Goal: Information Seeking & Learning: Learn about a topic

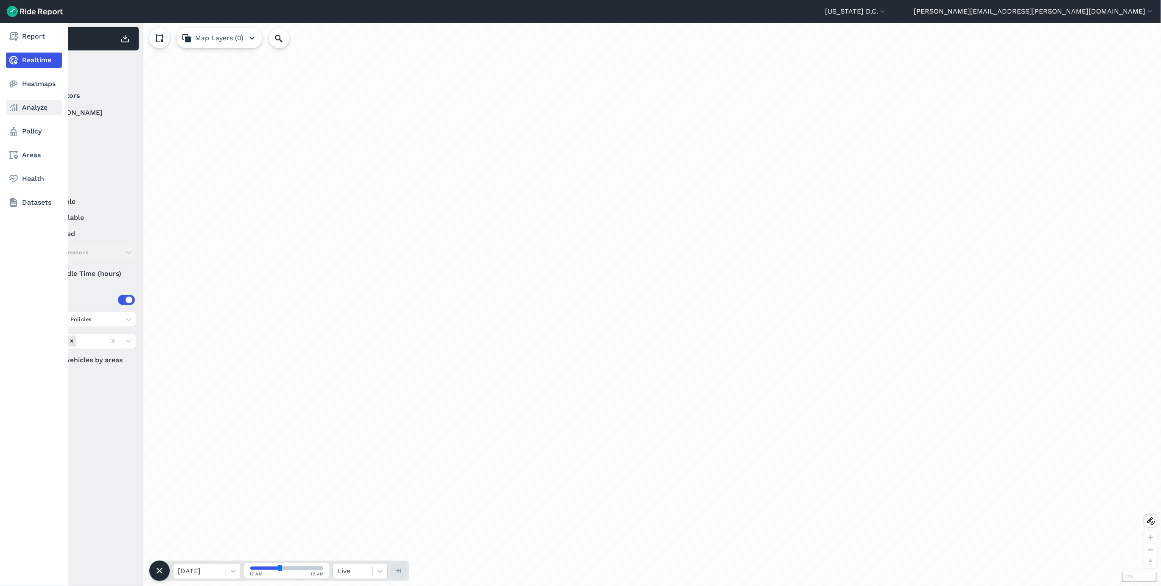
click at [27, 109] on link "Analyze" at bounding box center [34, 107] width 56 height 15
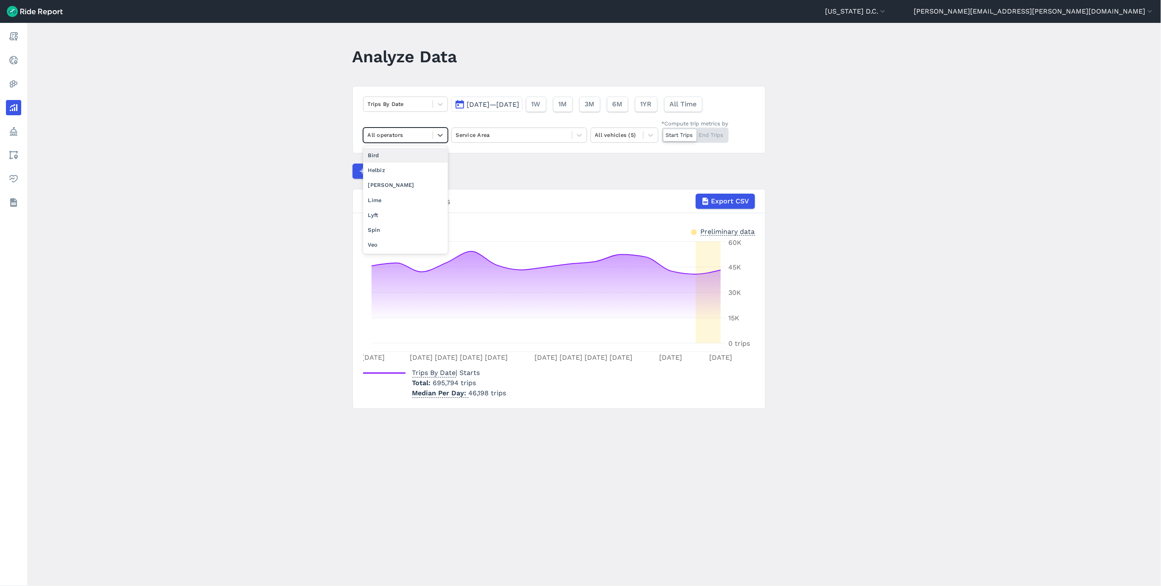
click at [428, 139] on div "All operators" at bounding box center [397, 134] width 69 height 13
click at [550, 174] on div "Compare Metrics" at bounding box center [558, 171] width 413 height 15
click at [508, 104] on span "[DATE]—[DATE]" at bounding box center [493, 105] width 53 height 8
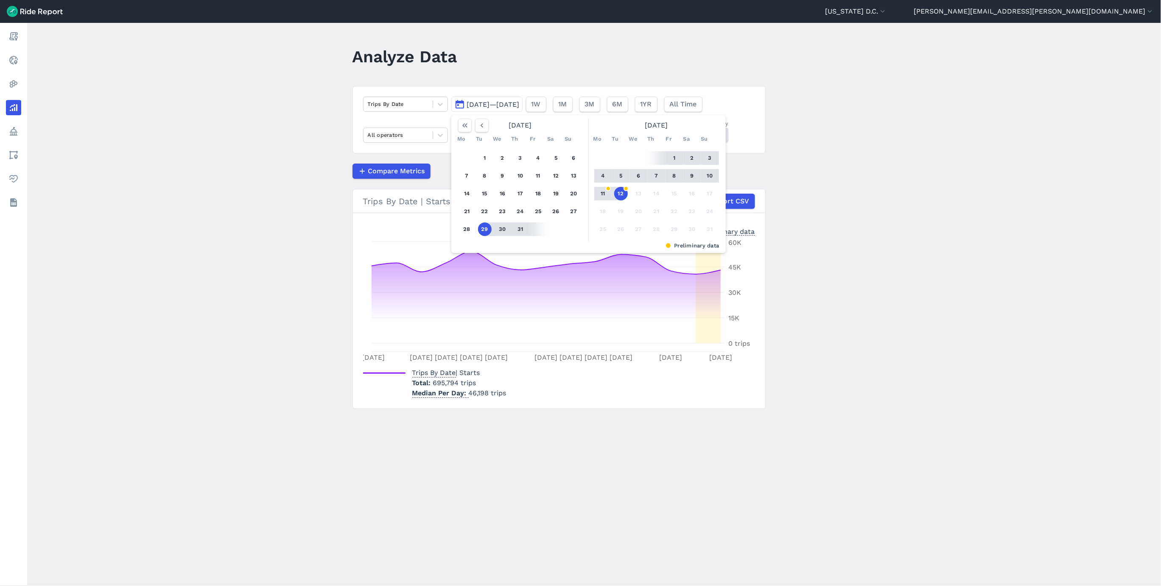
drag, startPoint x: 618, startPoint y: 191, endPoint x: 607, endPoint y: 186, distance: 12.5
click at [618, 192] on button "12" at bounding box center [621, 194] width 14 height 14
click at [482, 131] on button "button" at bounding box center [482, 126] width 14 height 14
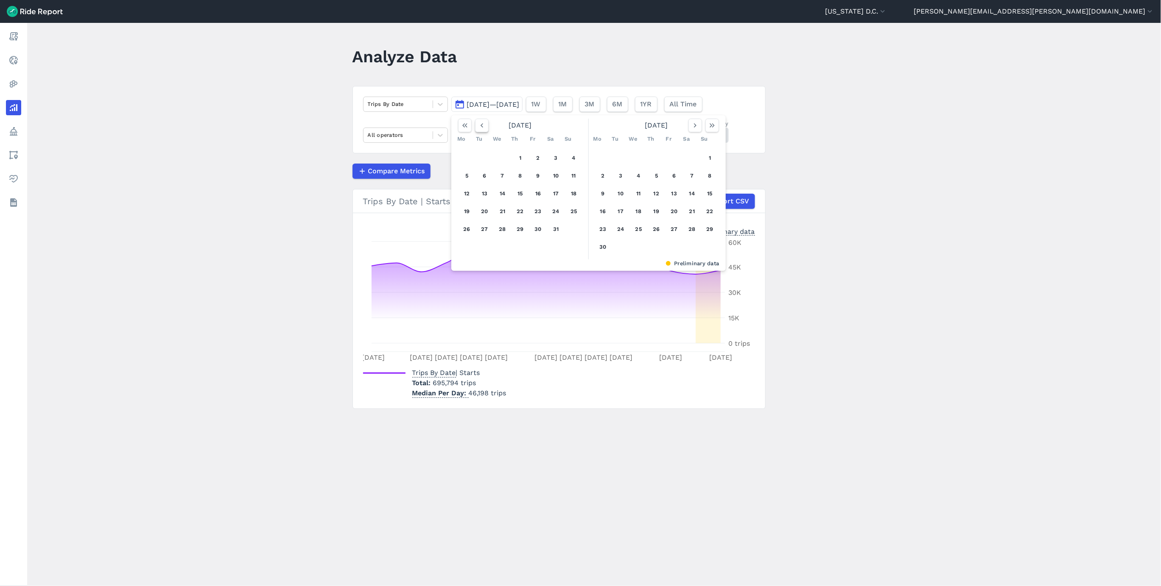
click at [482, 131] on button "button" at bounding box center [482, 126] width 14 height 14
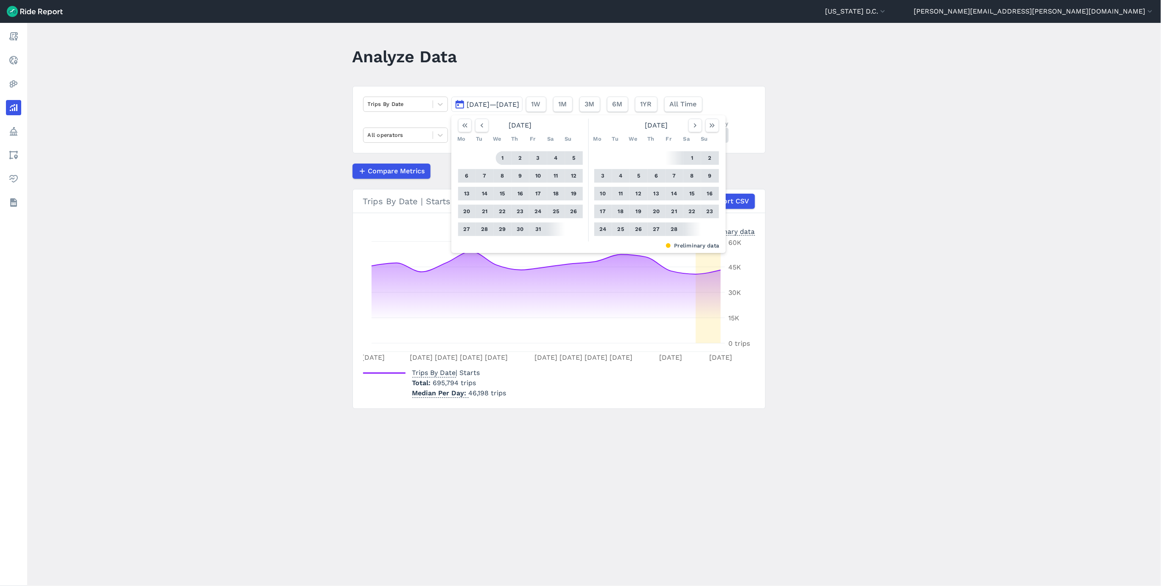
click at [498, 159] on button "1" at bounding box center [503, 158] width 14 height 14
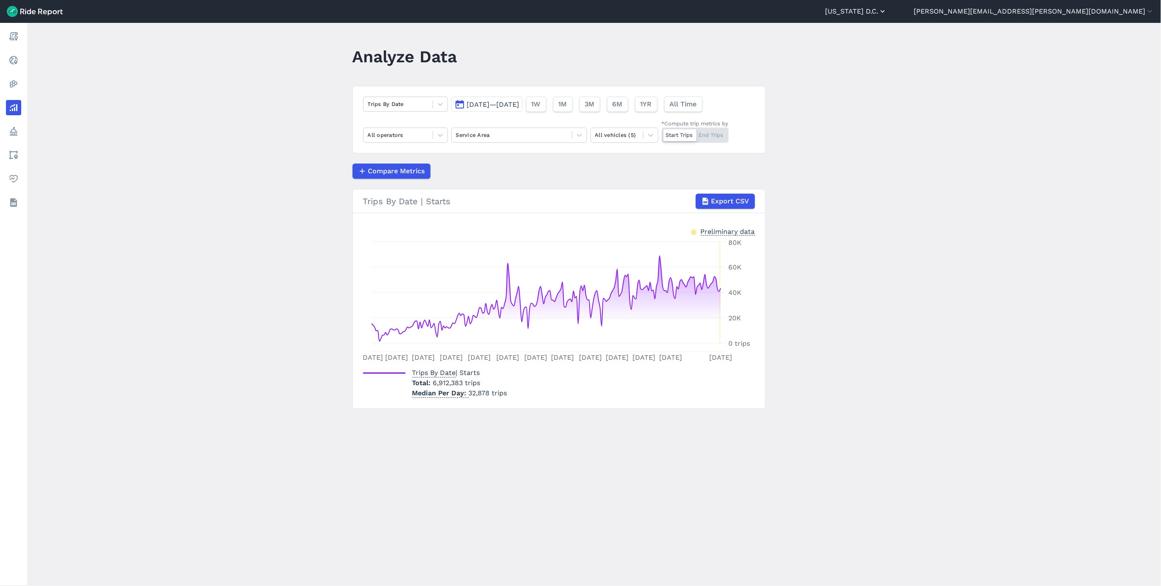
click at [887, 12] on button "[US_STATE] D.C." at bounding box center [856, 11] width 62 height 10
click at [882, 53] on link "Capital Bikeshare" at bounding box center [836, 52] width 92 height 14
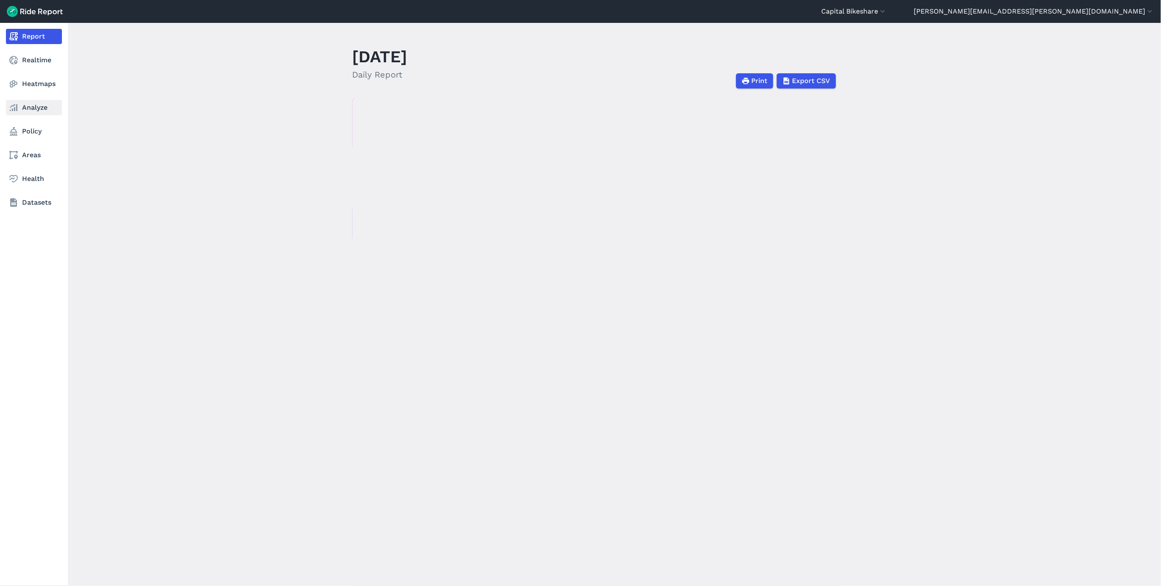
click at [18, 111] on icon at bounding box center [13, 108] width 10 height 10
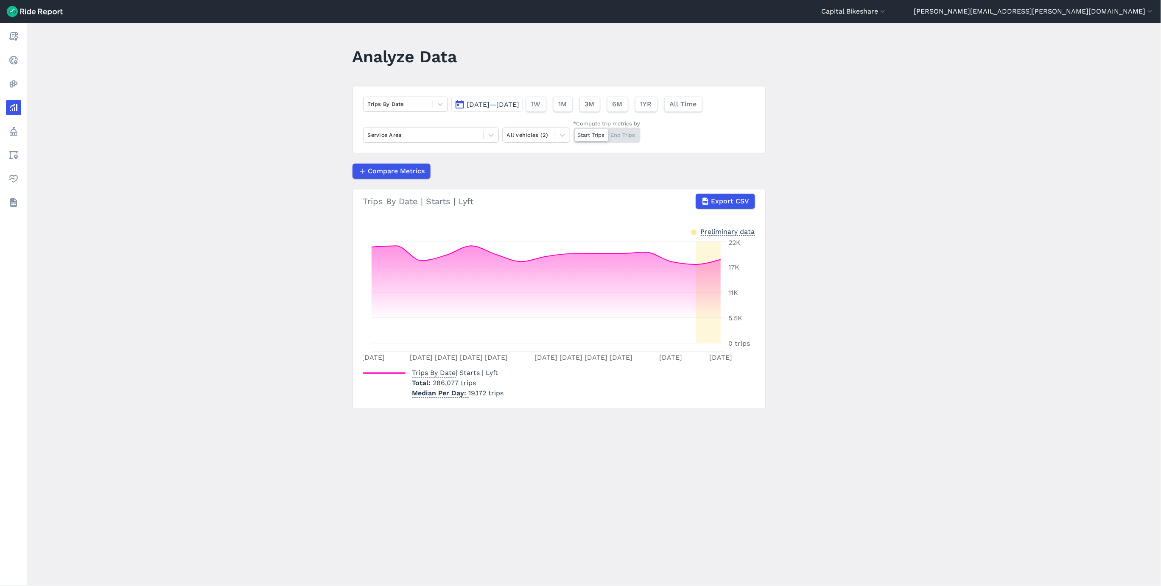
click at [497, 107] on span "[DATE]—[DATE]" at bounding box center [493, 105] width 53 height 8
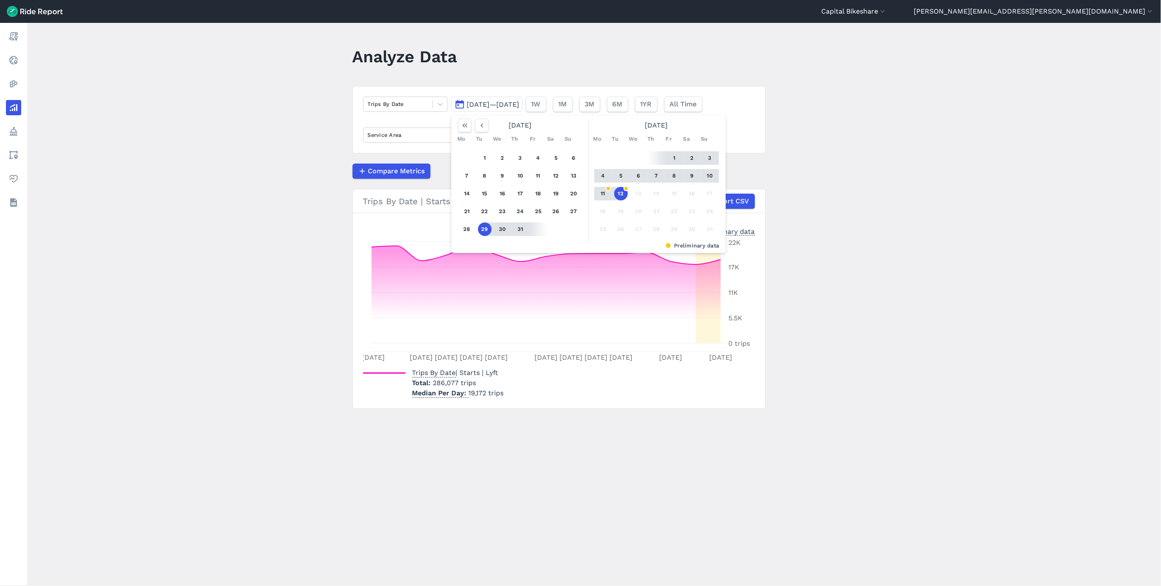
click at [618, 191] on button "12" at bounding box center [621, 194] width 14 height 14
click at [484, 126] on icon "button" at bounding box center [482, 125] width 8 height 8
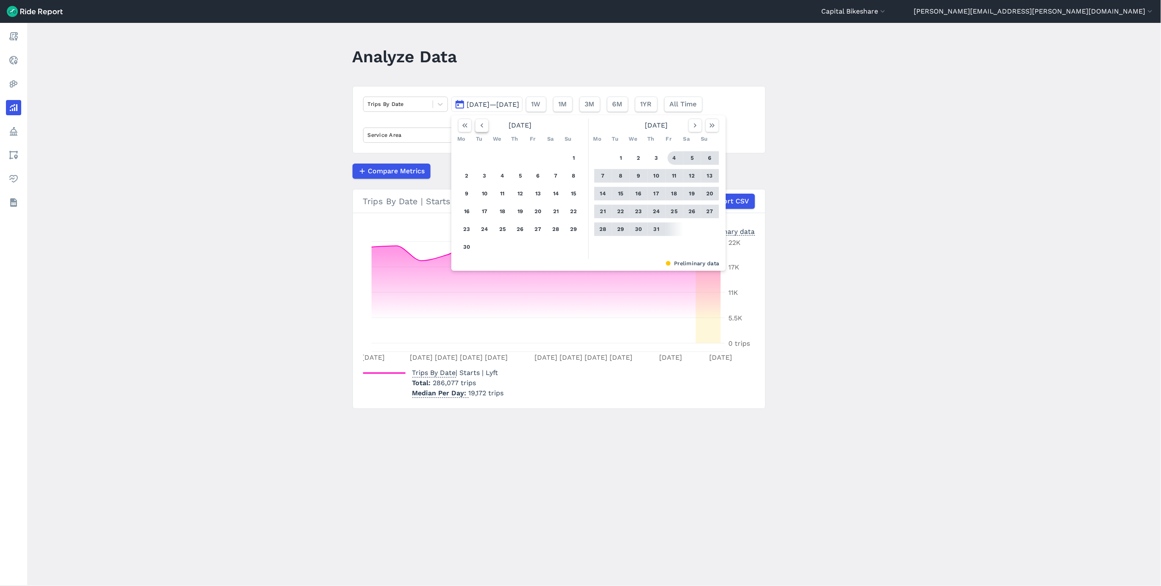
click at [484, 126] on icon "button" at bounding box center [482, 125] width 8 height 8
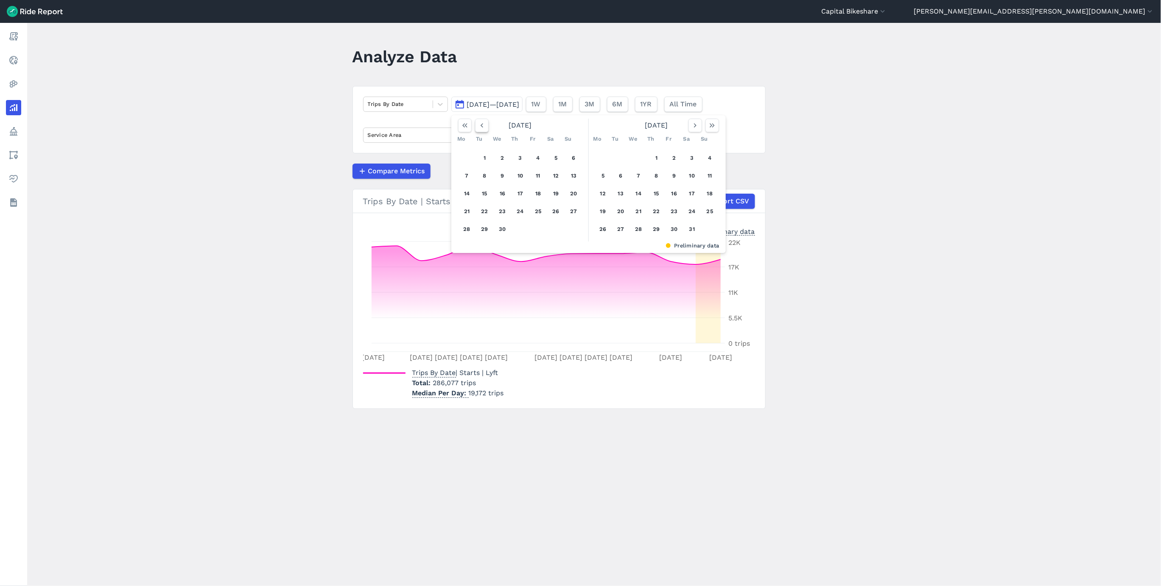
click at [484, 126] on icon "button" at bounding box center [482, 125] width 8 height 8
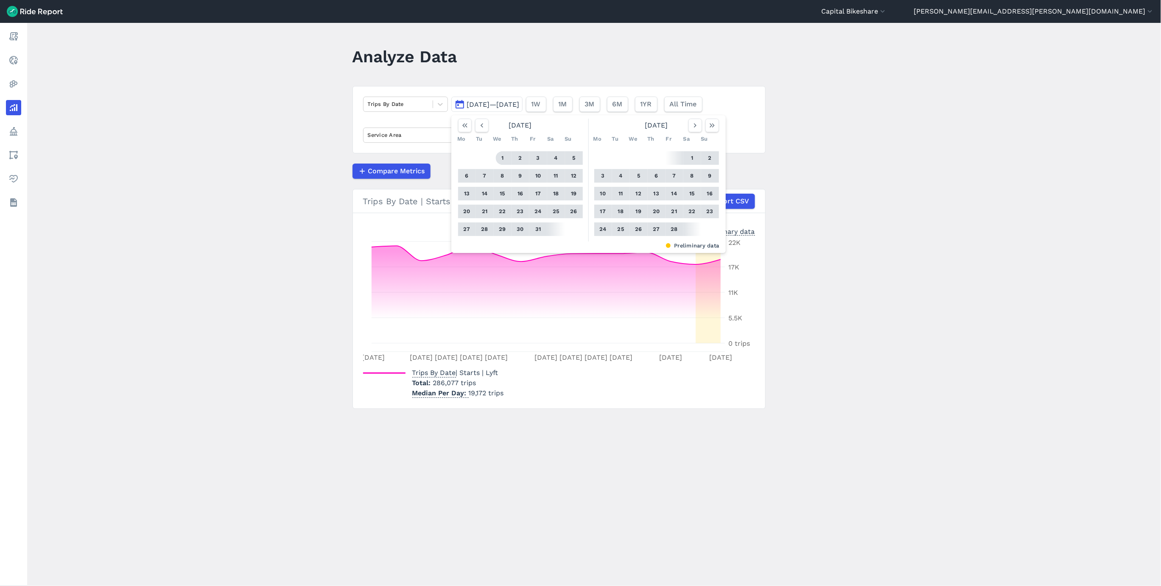
click at [499, 156] on button "1" at bounding box center [503, 158] width 14 height 14
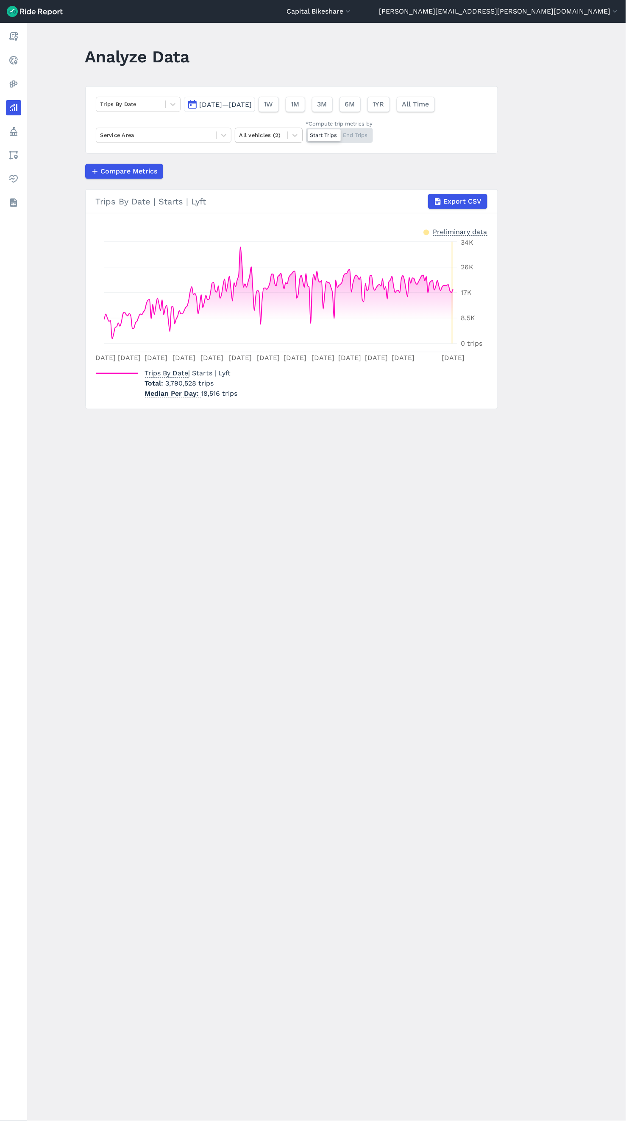
click at [276, 140] on div at bounding box center [262, 135] width 44 height 10
click at [265, 157] on div "Bikes" at bounding box center [269, 155] width 68 height 15
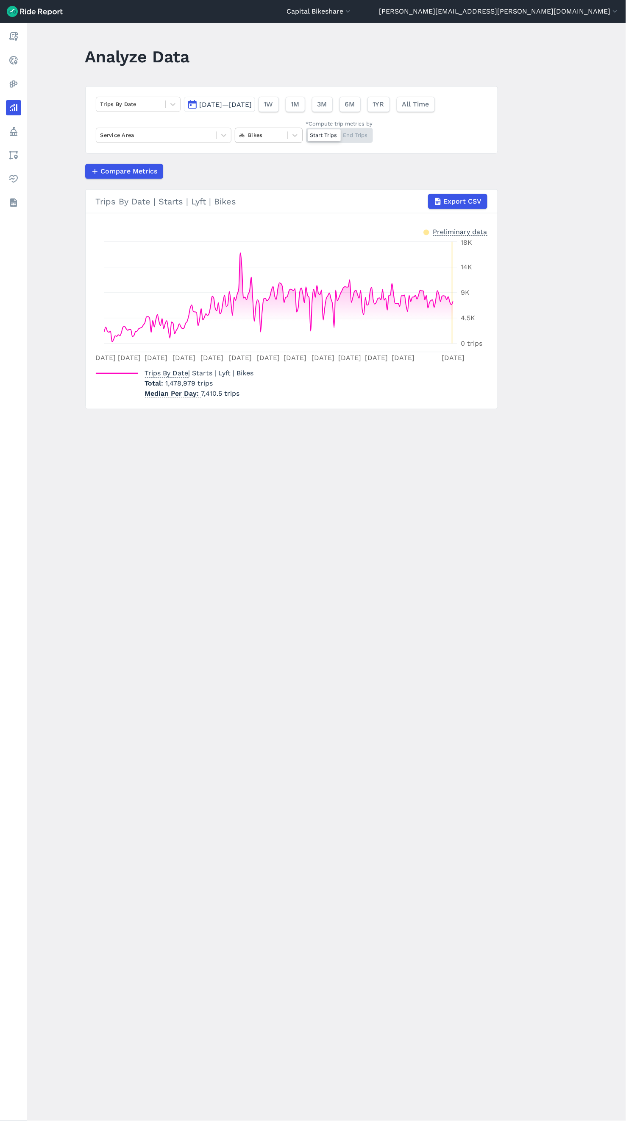
click at [273, 137] on div at bounding box center [262, 135] width 44 height 10
click at [262, 170] on div "E-Bikes" at bounding box center [269, 170] width 68 height 15
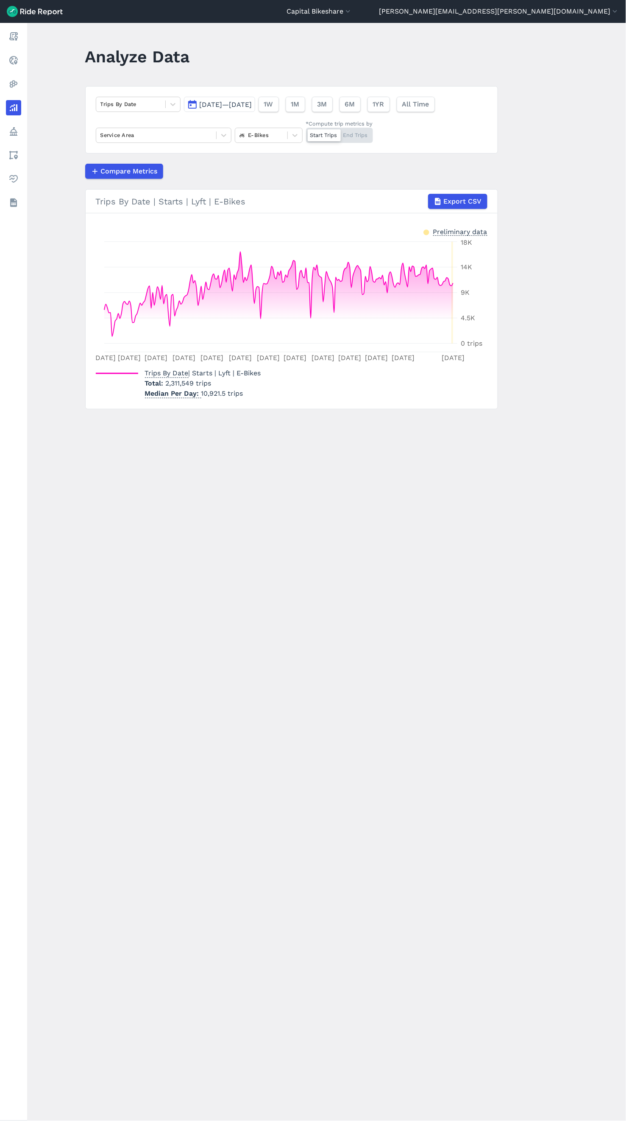
click at [492, 17] on header "Capital Bikeshare Capital Bikeshare [US_STATE] D.C. [PERSON_NAME][EMAIL_ADDRESS…" at bounding box center [313, 11] width 626 height 23
click at [352, 11] on button "Capital Bikeshare" at bounding box center [320, 11] width 66 height 10
click at [347, 67] on link "[US_STATE] D.C." at bounding box center [302, 65] width 92 height 14
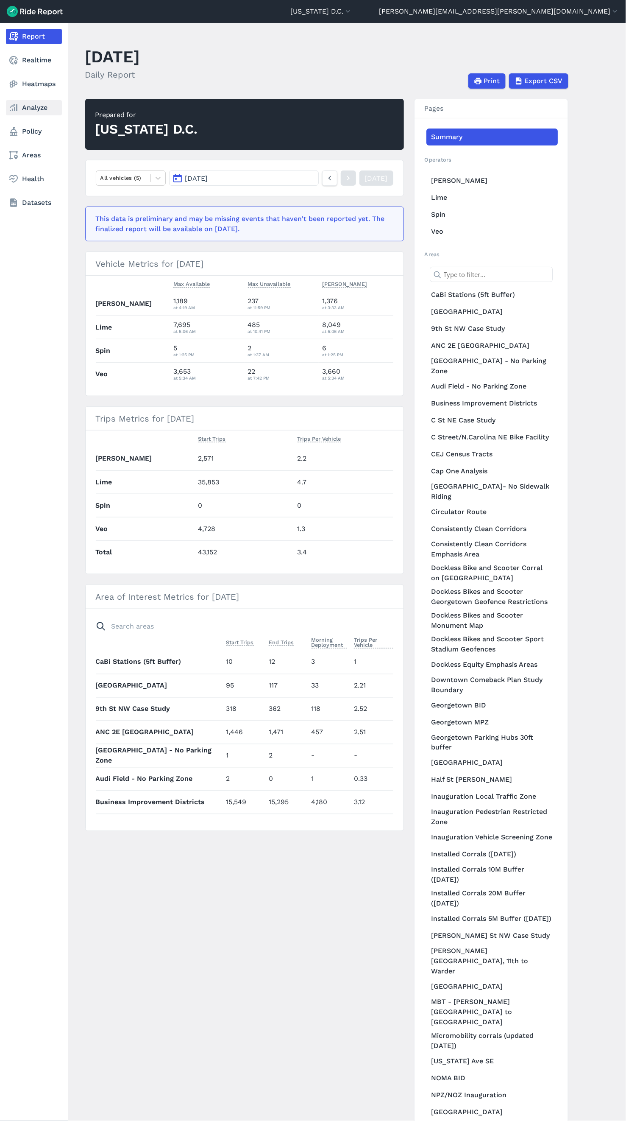
click at [18, 107] on icon at bounding box center [13, 108] width 10 height 10
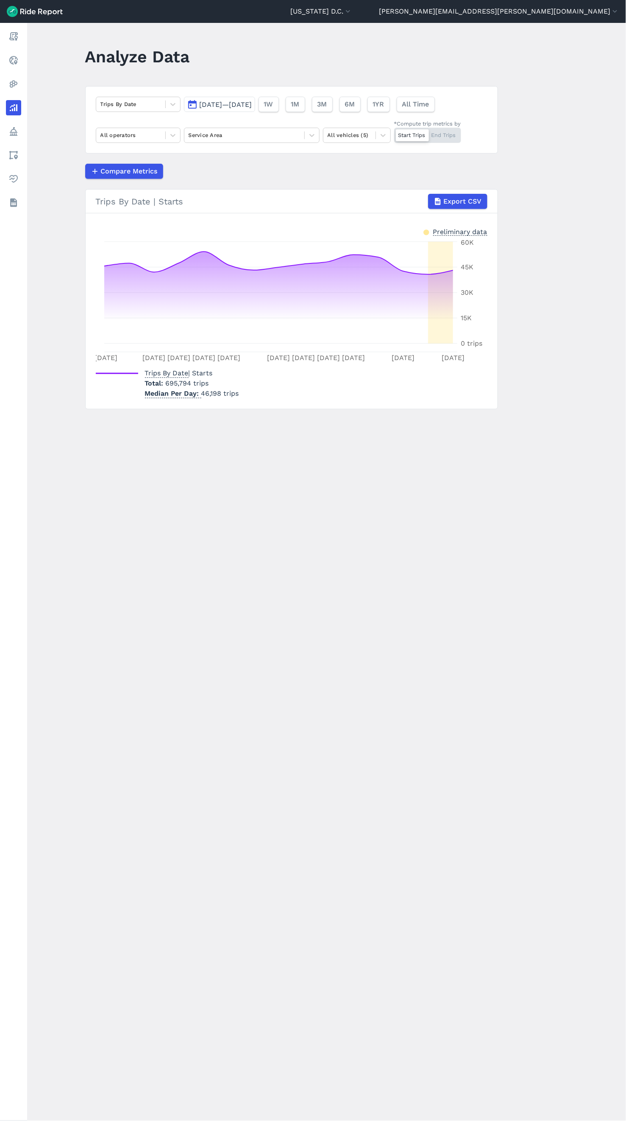
click at [196, 111] on button "[DATE]—[DATE]" at bounding box center [219, 104] width 71 height 15
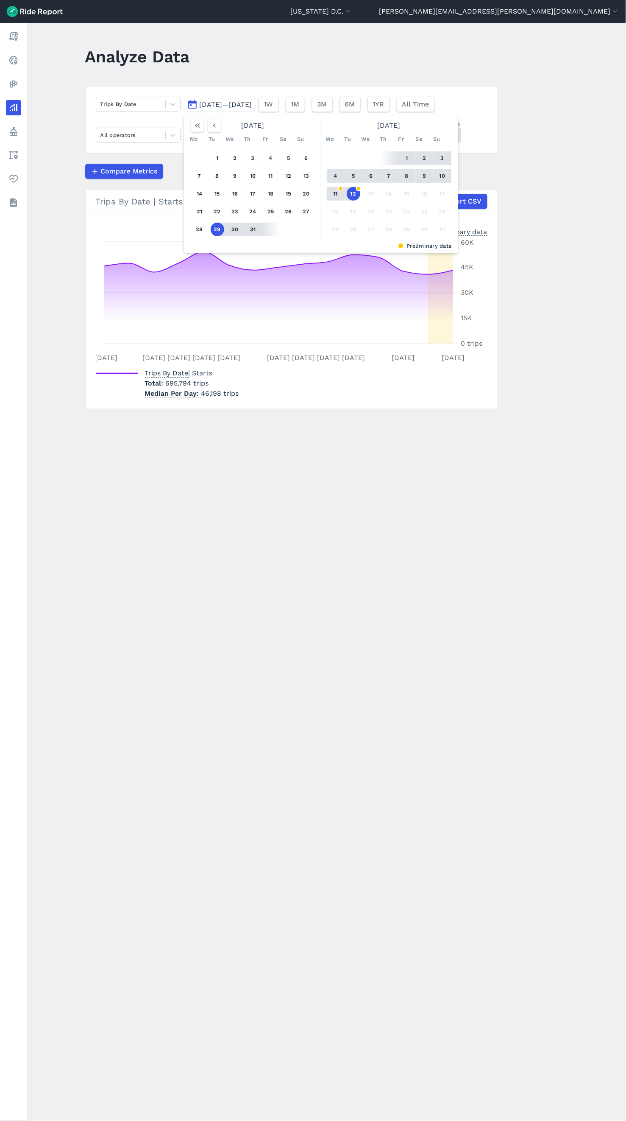
click at [353, 191] on button "12" at bounding box center [354, 194] width 14 height 14
click at [215, 126] on icon "button" at bounding box center [214, 125] width 8 height 8
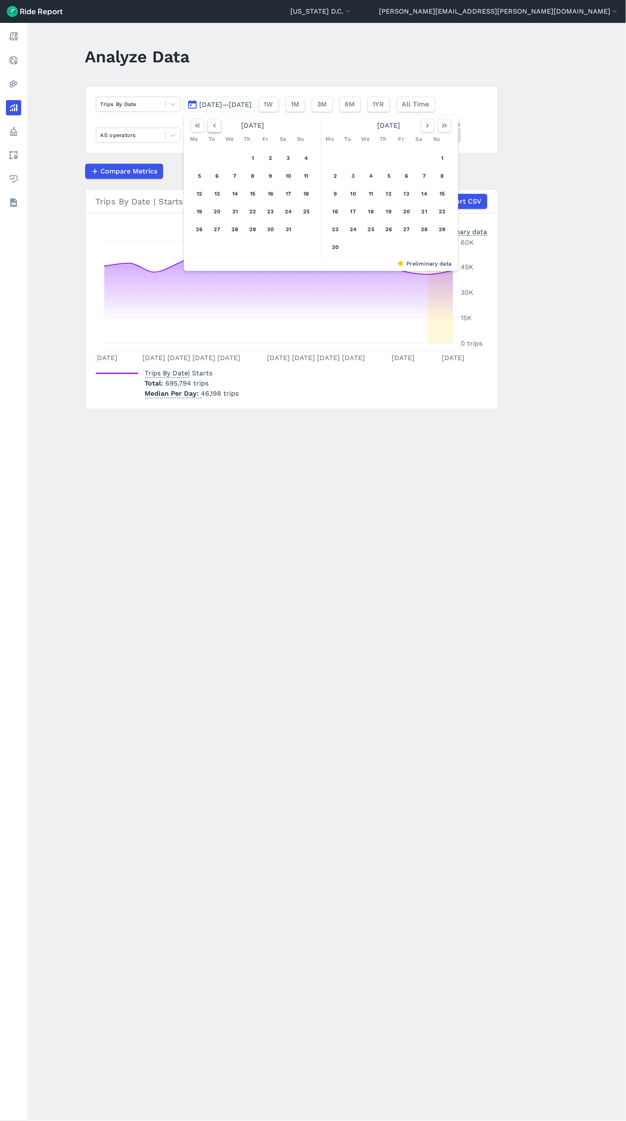
click at [215, 126] on icon "button" at bounding box center [214, 125] width 8 height 8
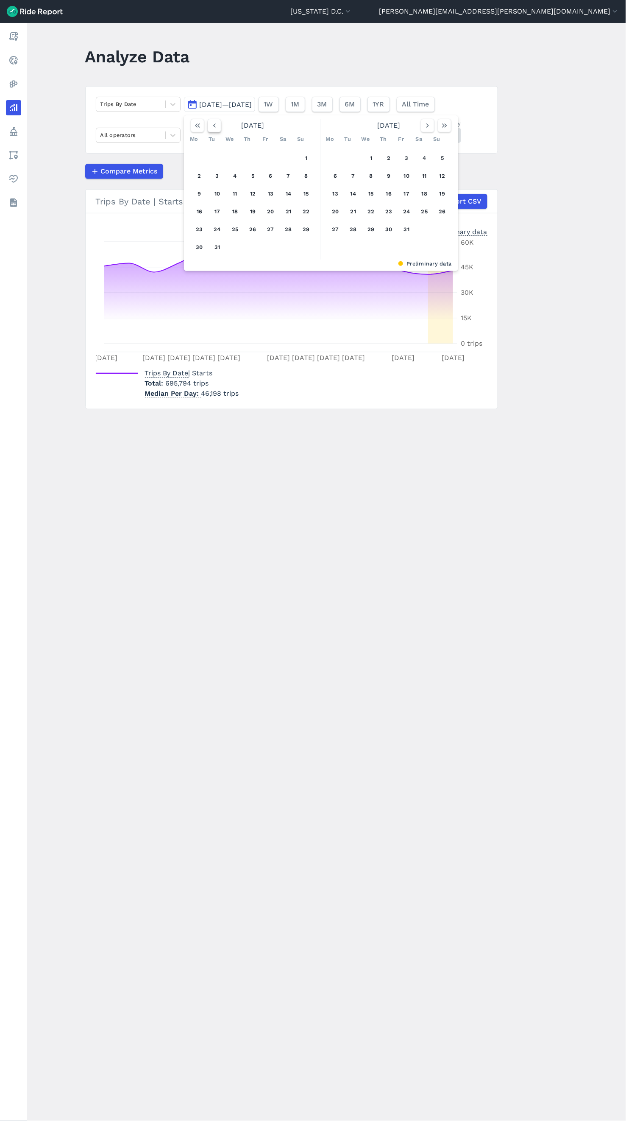
click at [215, 126] on icon "button" at bounding box center [214, 125] width 8 height 8
click at [424, 128] on icon "button" at bounding box center [428, 125] width 8 height 8
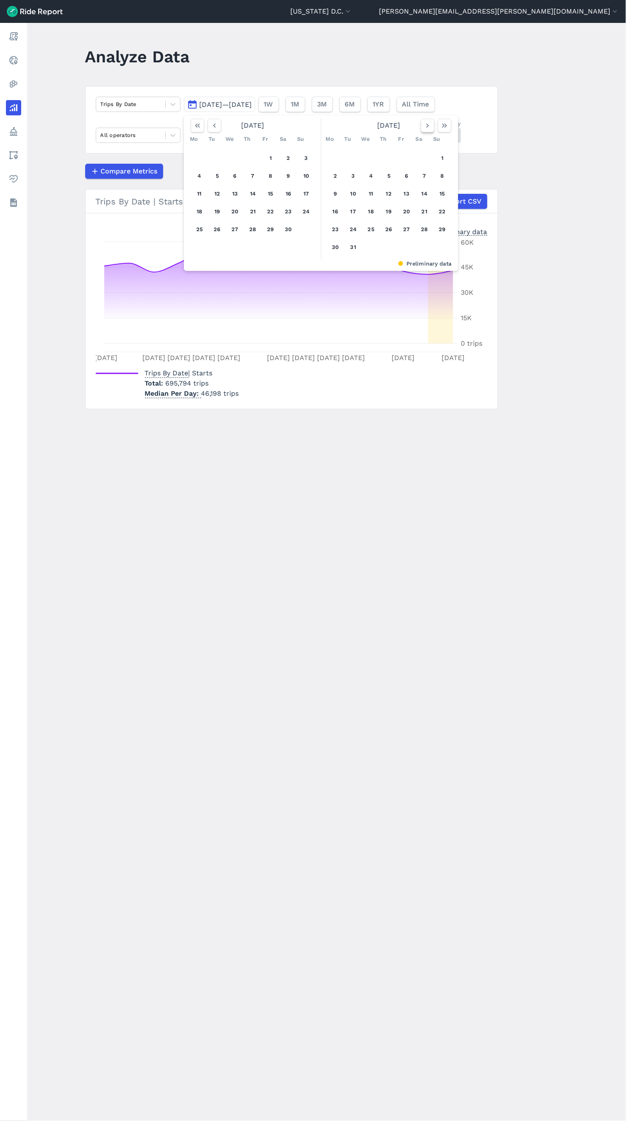
click at [424, 128] on icon "button" at bounding box center [428, 125] width 8 height 8
click at [371, 156] on button "1" at bounding box center [372, 158] width 14 height 14
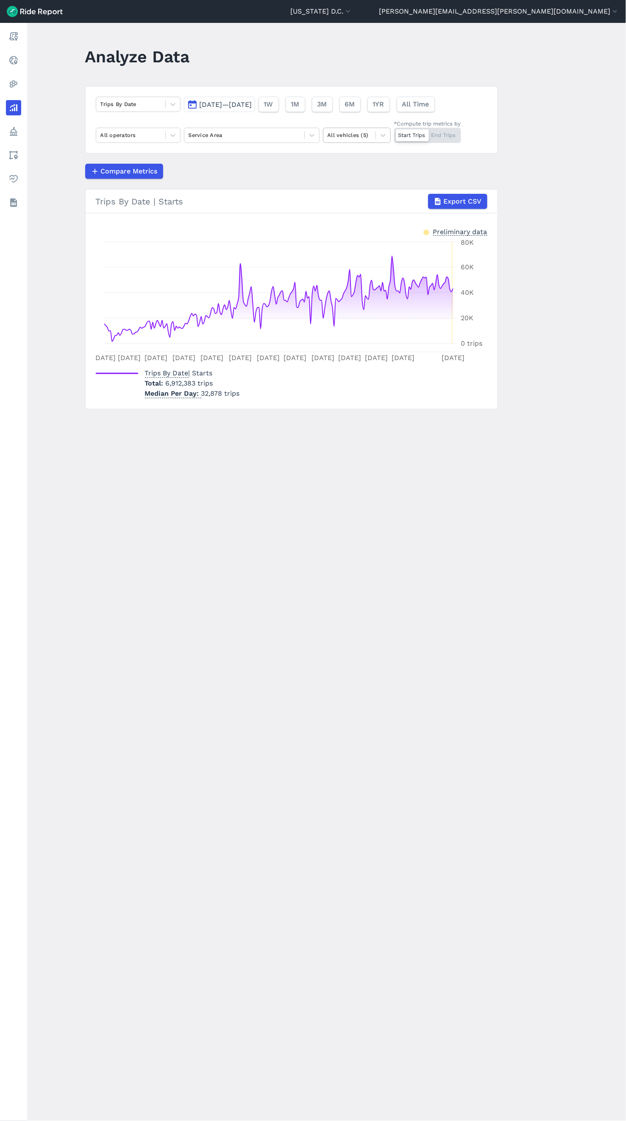
click at [361, 139] on div at bounding box center [350, 135] width 44 height 10
click at [354, 216] on div "Scooters" at bounding box center [357, 215] width 68 height 15
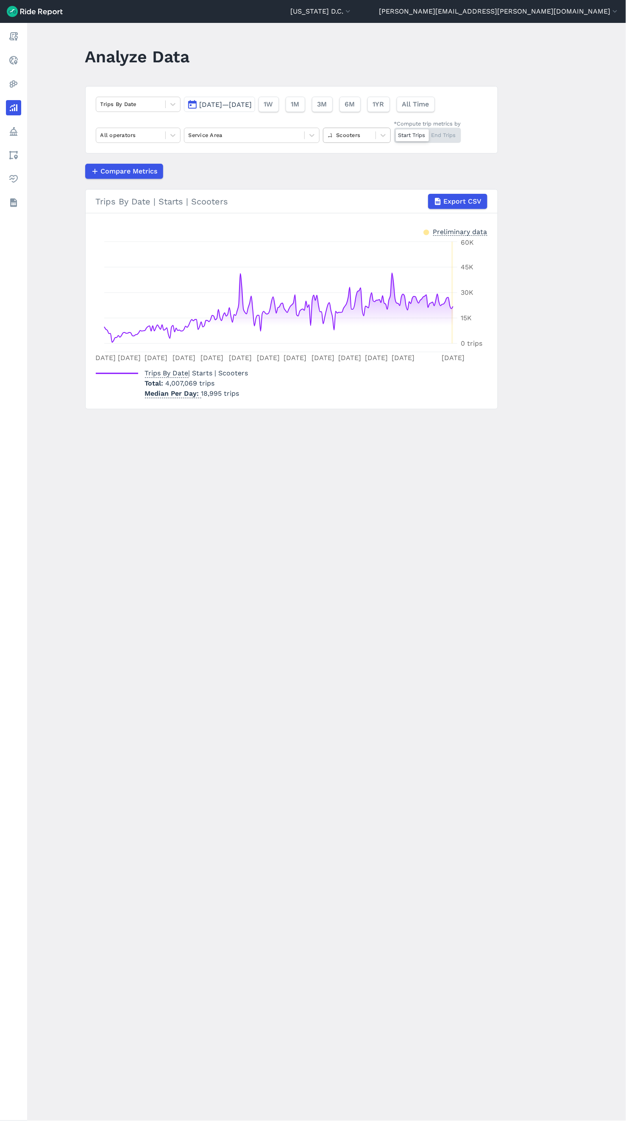
click at [353, 142] on div "Scooters" at bounding box center [350, 134] width 52 height 13
click at [359, 191] on div "E-Bikes" at bounding box center [357, 185] width 68 height 15
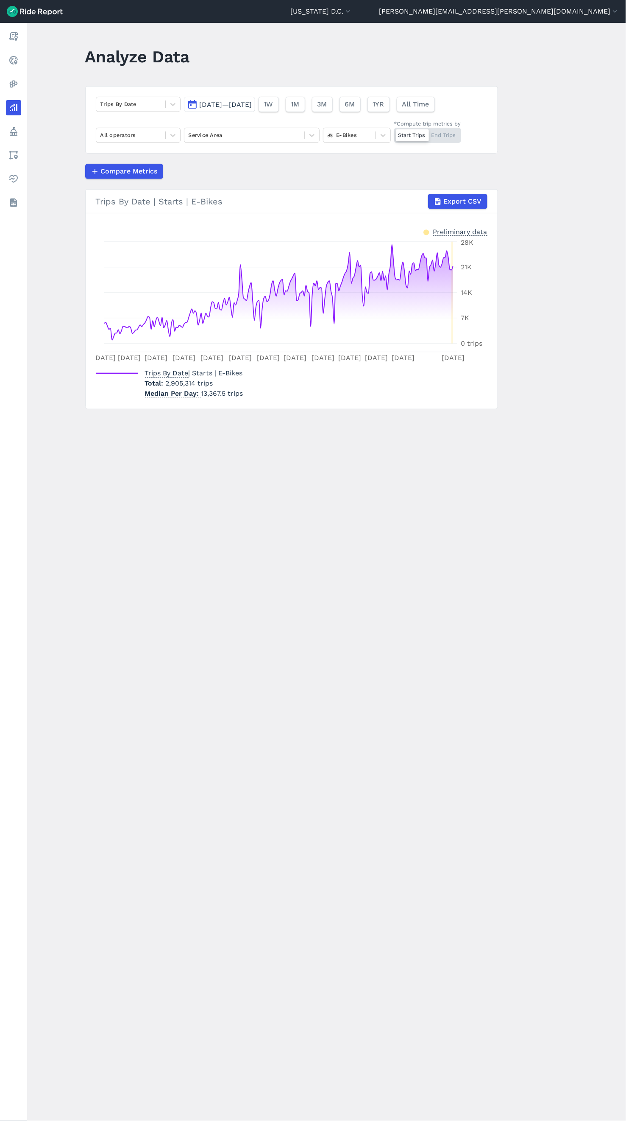
click at [229, 106] on span "[DATE]—[DATE]" at bounding box center [226, 105] width 53 height 8
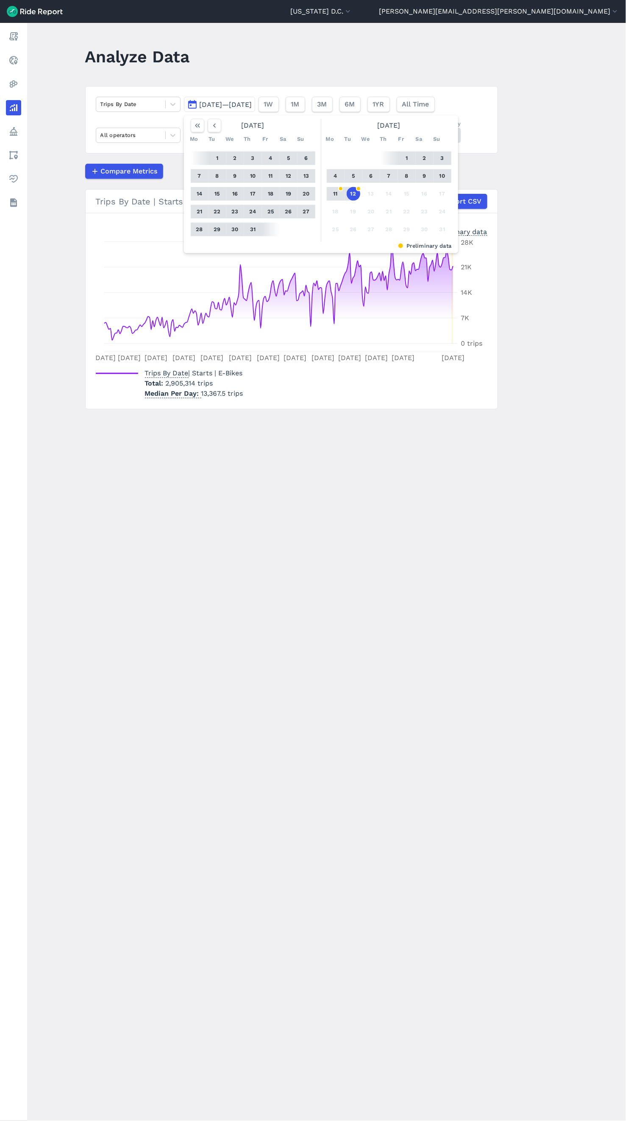
click at [218, 162] on button "1" at bounding box center [218, 158] width 14 height 14
click at [251, 233] on button "31" at bounding box center [253, 230] width 14 height 14
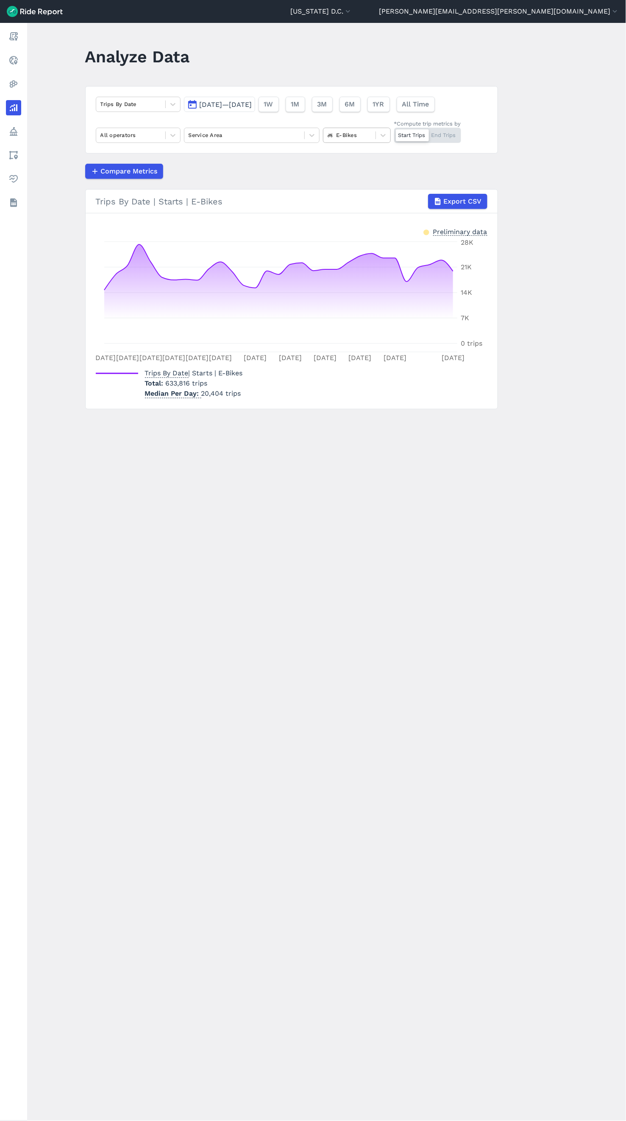
click at [341, 137] on div at bounding box center [350, 135] width 44 height 10
click at [342, 159] on div "All vehicles (5)" at bounding box center [357, 155] width 68 height 15
